Goal: Information Seeking & Learning: Check status

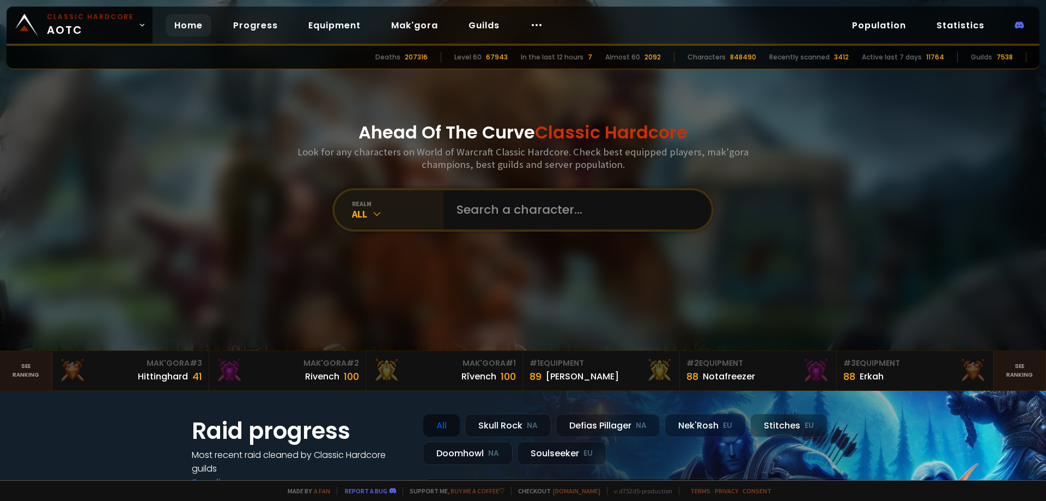
click at [380, 212] on div "All" at bounding box center [398, 214] width 92 height 13
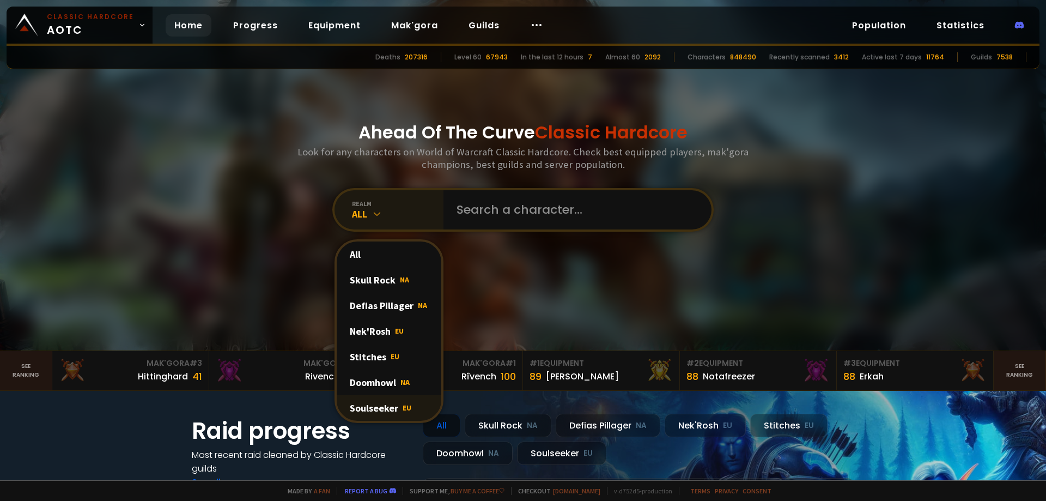
click at [373, 405] on div "Soulseeker EU" at bounding box center [389, 408] width 105 height 26
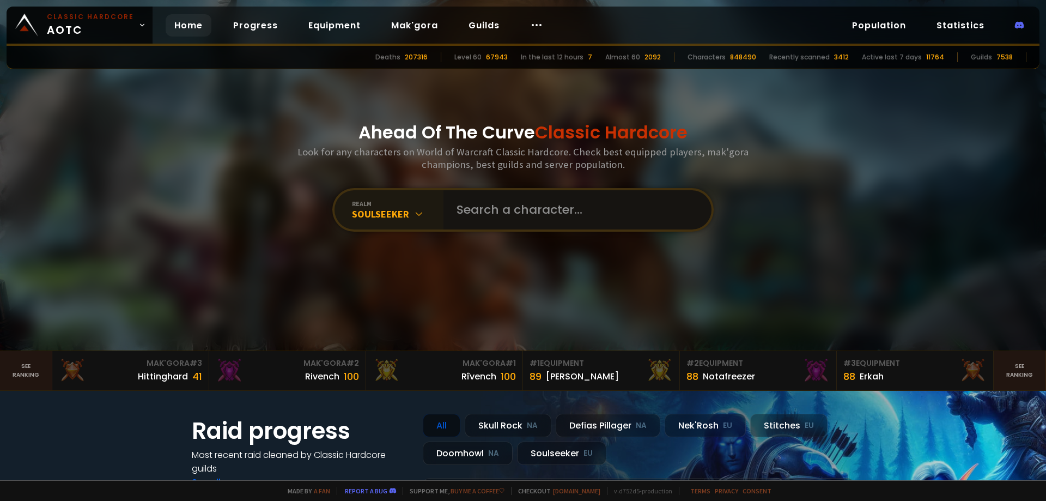
click at [528, 209] on input "text" at bounding box center [574, 209] width 248 height 39
type input "stoniegnomie"
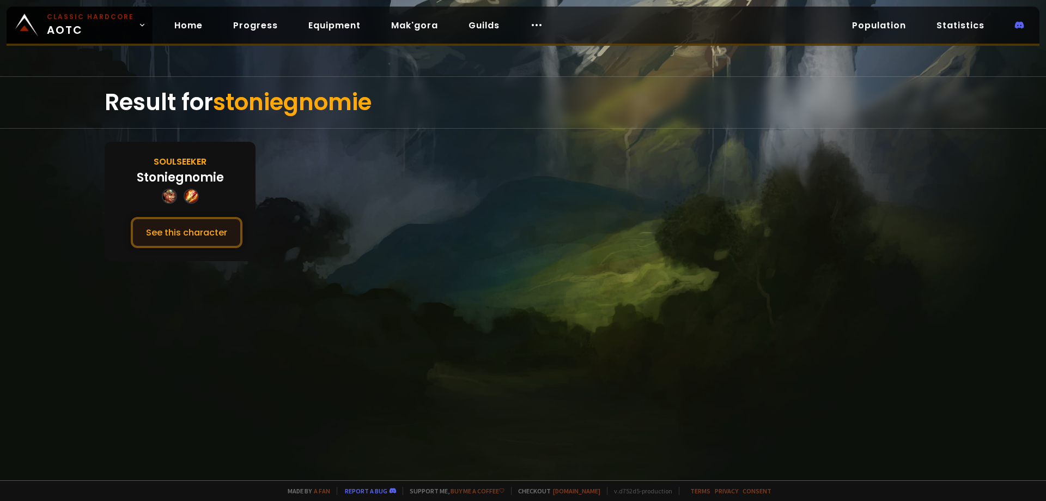
click at [192, 241] on button "See this character" at bounding box center [187, 232] width 112 height 31
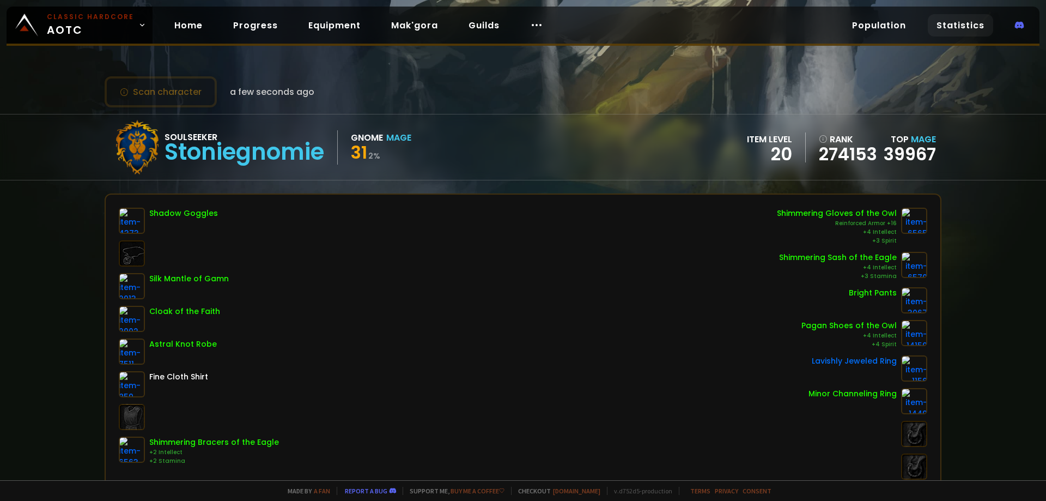
click at [958, 23] on link "Statistics" at bounding box center [960, 25] width 65 height 22
click at [673, 448] on div "Shadow Goggles Silk Mantle of Gamn Cloak of the Faith Astral Knot Robe Fine Clo…" at bounding box center [523, 344] width 808 height 272
